Goal: Find specific page/section: Find specific page/section

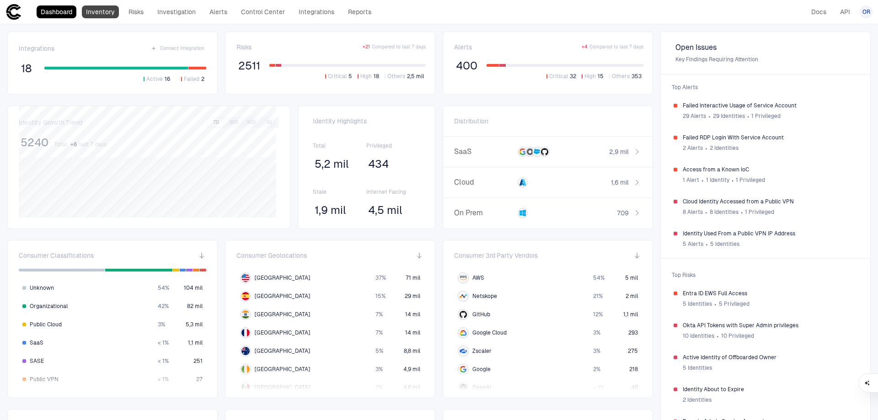
click at [103, 16] on link "Inventory" at bounding box center [100, 11] width 37 height 13
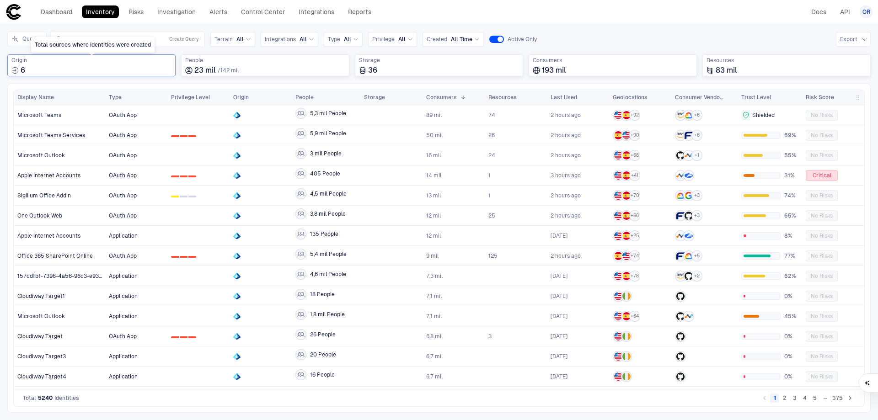
click at [112, 68] on div "6" at bounding box center [91, 70] width 160 height 9
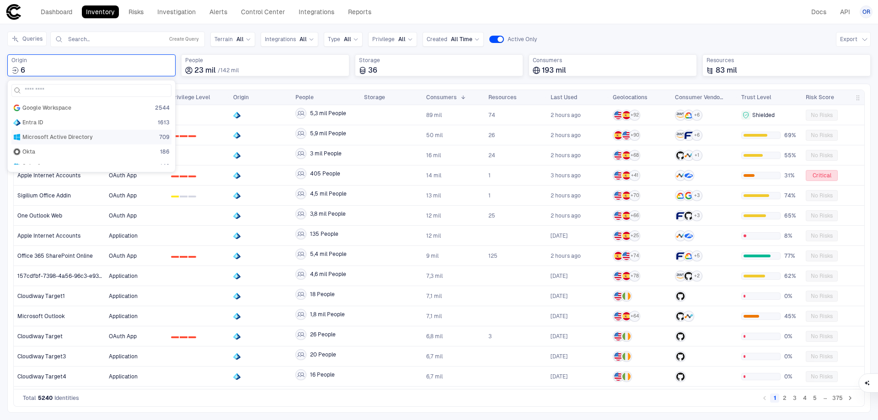
click at [45, 138] on span "Microsoft Active Directory" at bounding box center [57, 137] width 70 height 7
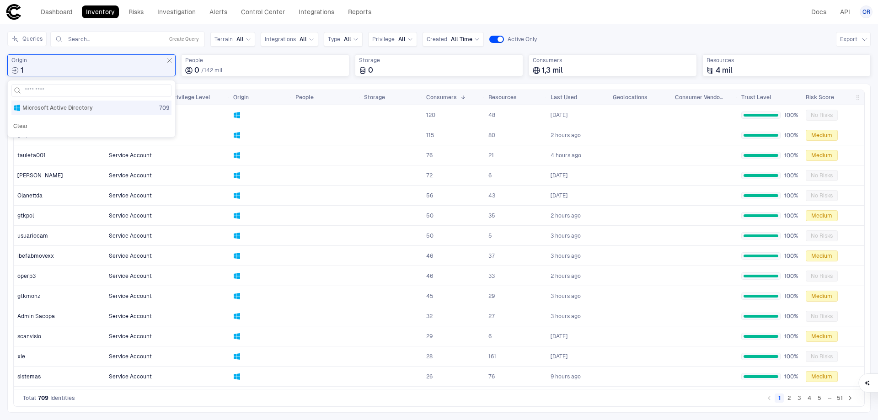
click at [686, 43] on div "Queries Search... Create Query Terrain All Integrations All Type All Privilege …" at bounding box center [438, 40] width 863 height 16
click at [790, 397] on button "2" at bounding box center [789, 398] width 9 height 9
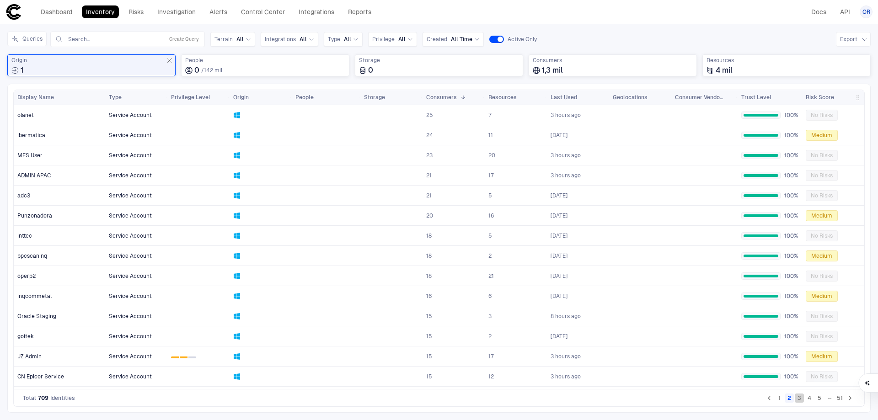
click at [800, 401] on button "3" at bounding box center [799, 398] width 9 height 9
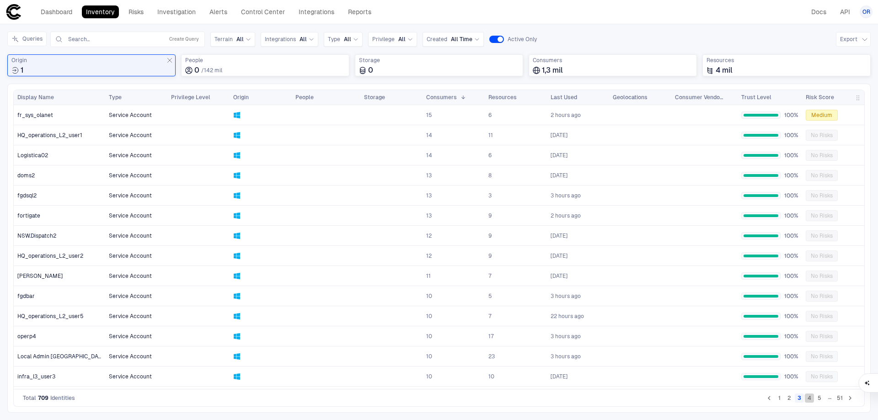
click at [808, 398] on button "4" at bounding box center [809, 398] width 9 height 9
